Goal: Obtain resource: Obtain resource

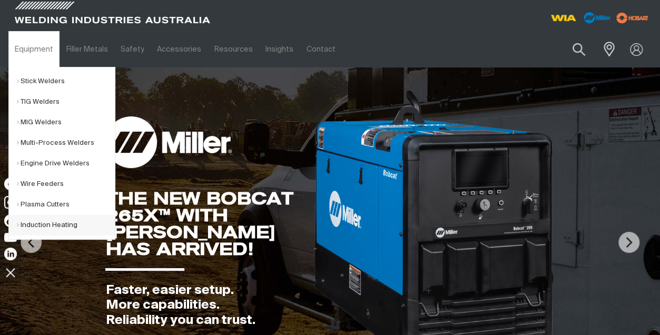
click at [41, 222] on link "Induction Heating" at bounding box center [66, 225] width 98 height 21
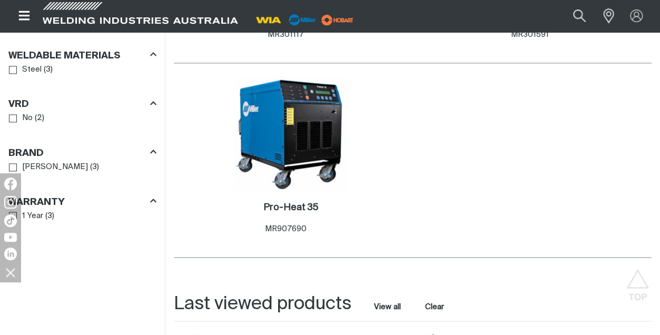
scroll to position [737, 0]
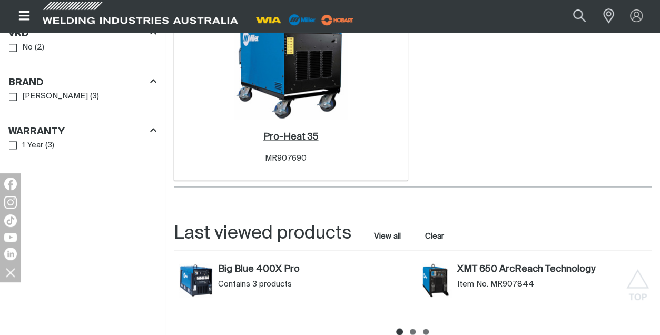
click at [288, 138] on h2 "Pro-Heat 35 ." at bounding box center [290, 136] width 55 height 9
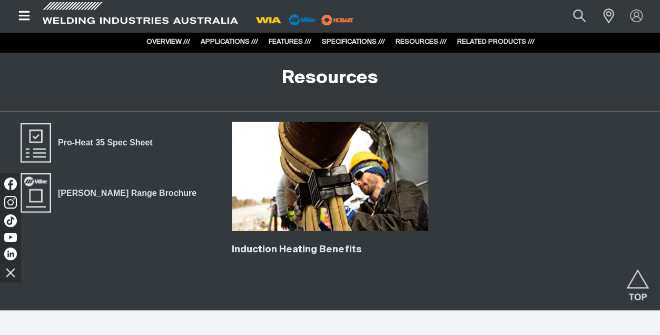
scroll to position [2774, 0]
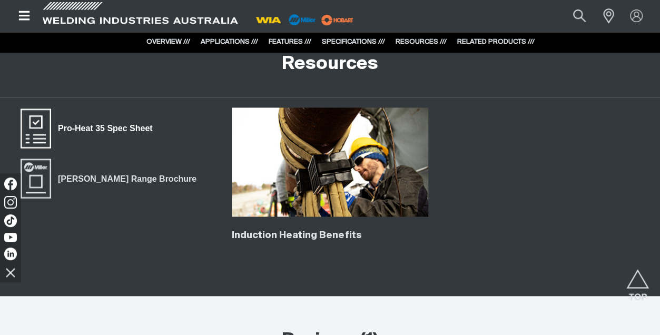
click at [117, 123] on span "Pro-Heat 35 Spec Sheet" at bounding box center [105, 129] width 108 height 14
